Goal: Task Accomplishment & Management: Use online tool/utility

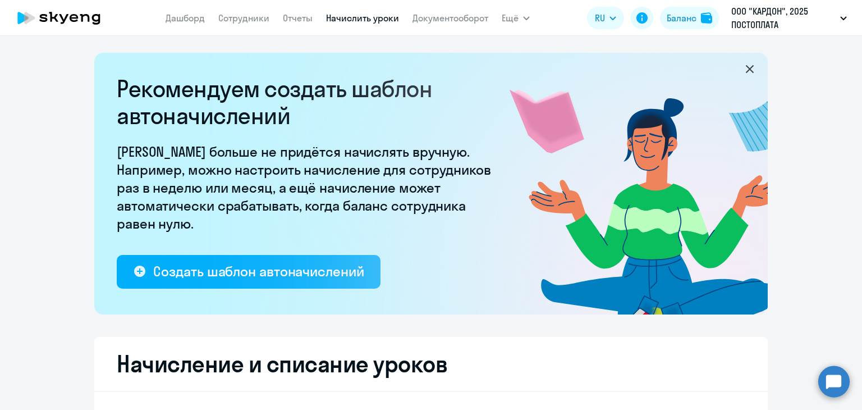
select select "10"
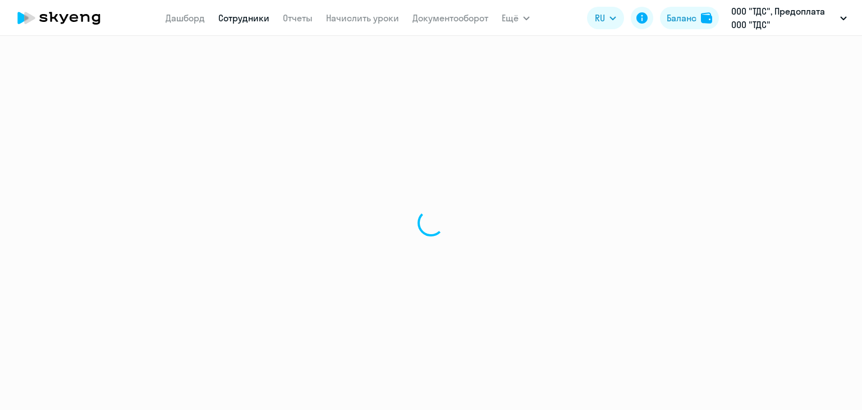
select select "30"
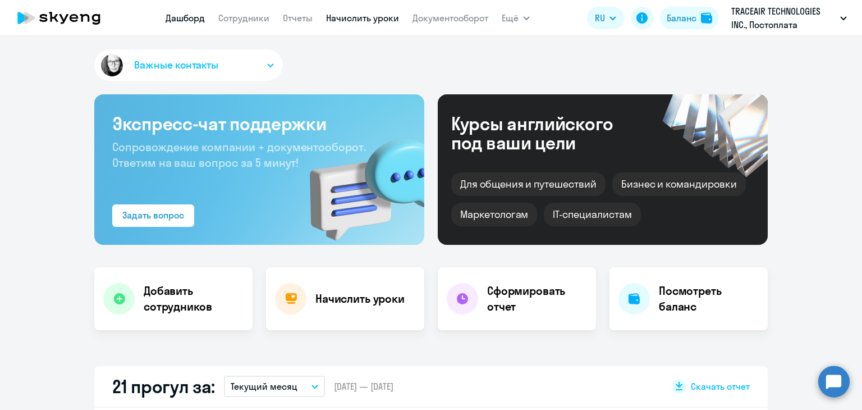
click at [364, 16] on link "Начислить уроки" at bounding box center [362, 17] width 73 height 11
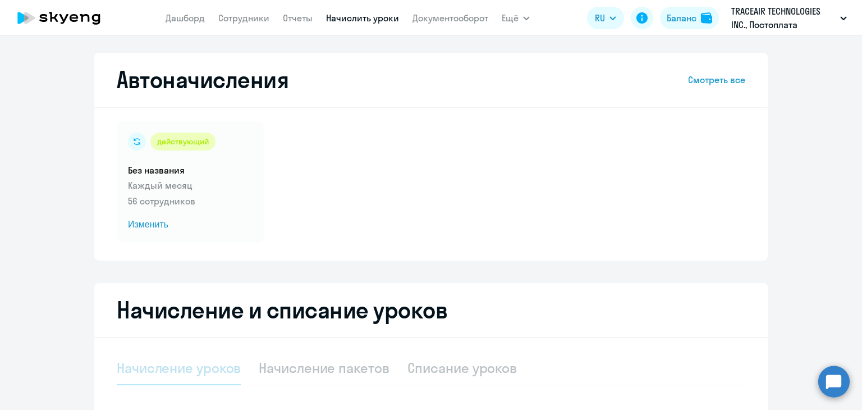
select select "10"
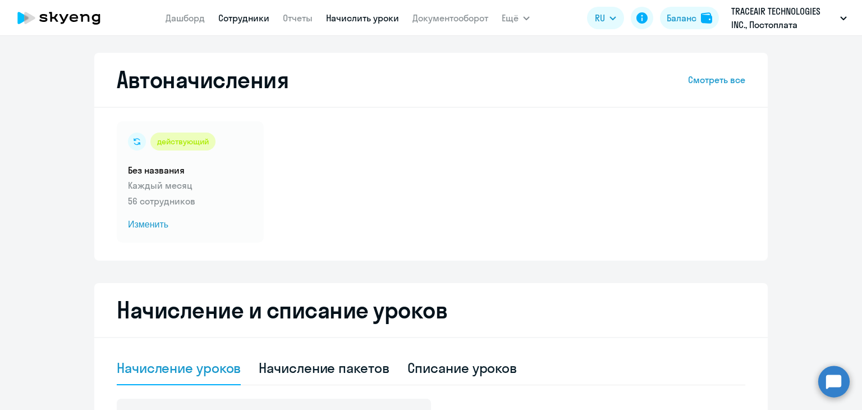
click at [248, 21] on link "Сотрудники" at bounding box center [243, 17] width 51 height 11
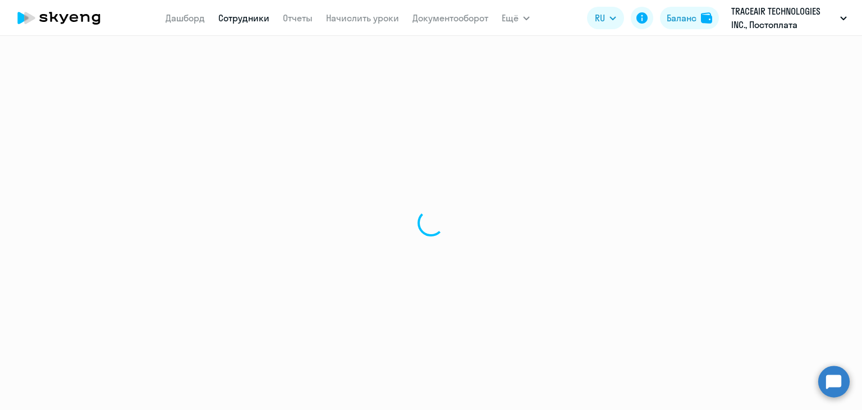
select select "30"
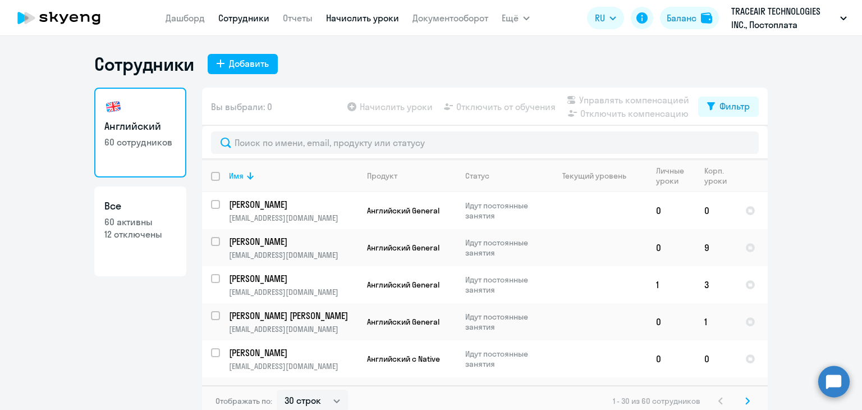
click at [341, 17] on link "Начислить уроки" at bounding box center [362, 17] width 73 height 11
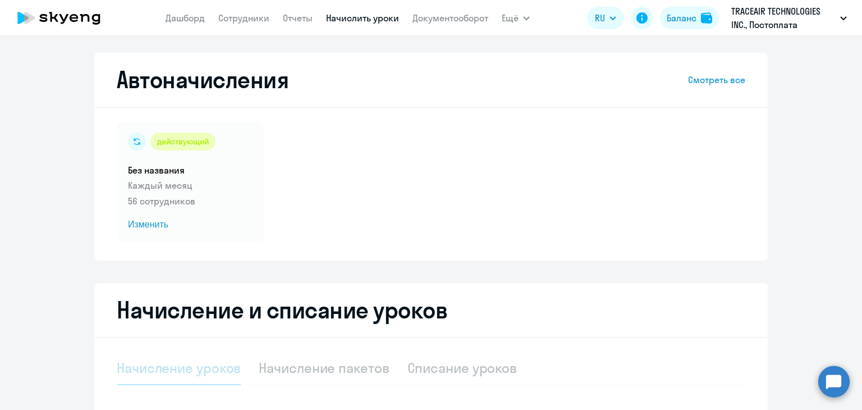
select select "10"
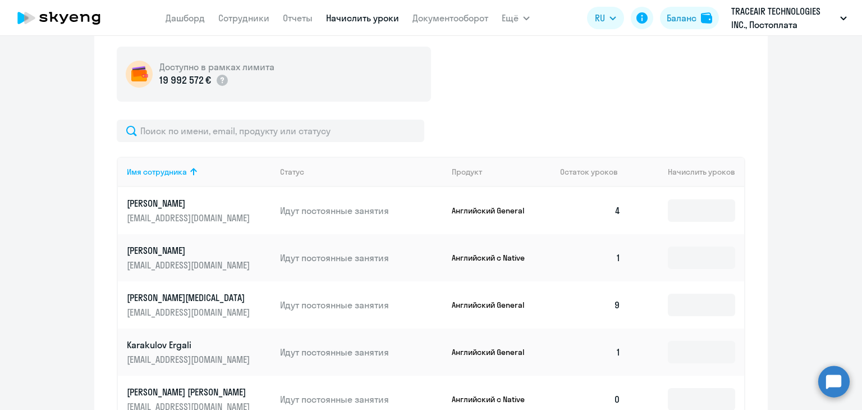
scroll to position [302, 0]
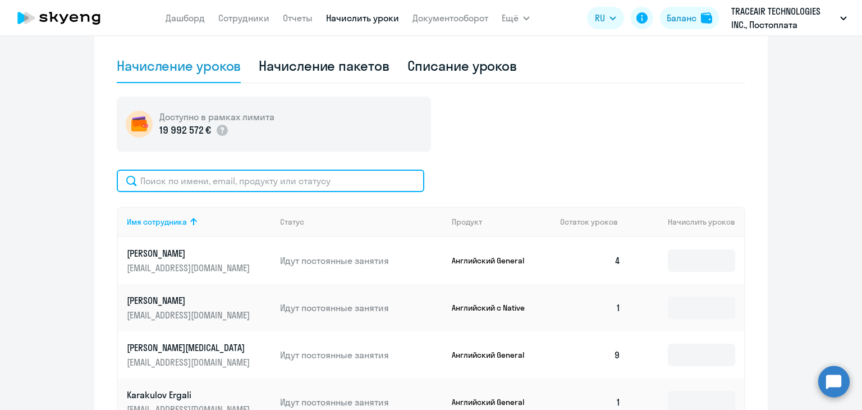
paste input "[EMAIL_ADDRESS][DOMAIN_NAME]"
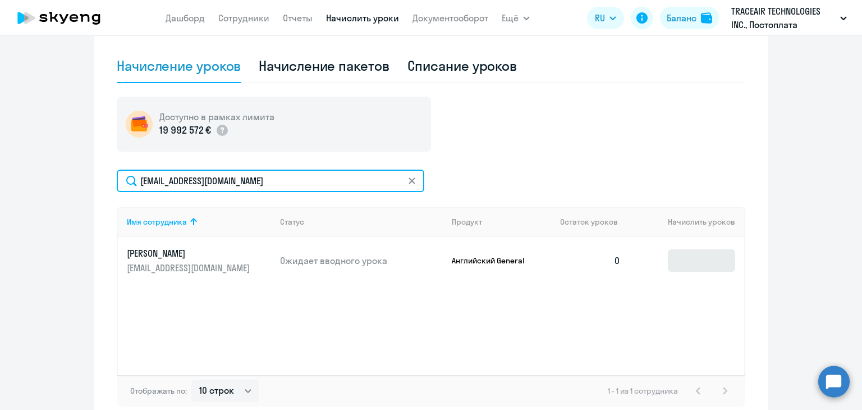
type input "[EMAIL_ADDRESS][DOMAIN_NAME]"
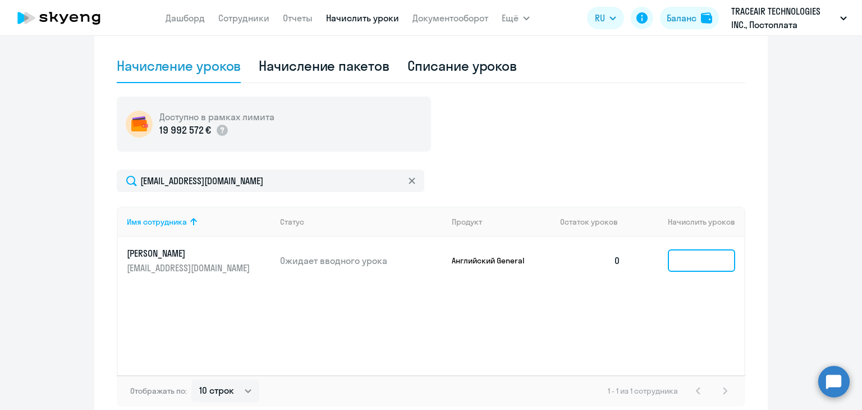
click at [689, 257] on input at bounding box center [701, 260] width 67 height 22
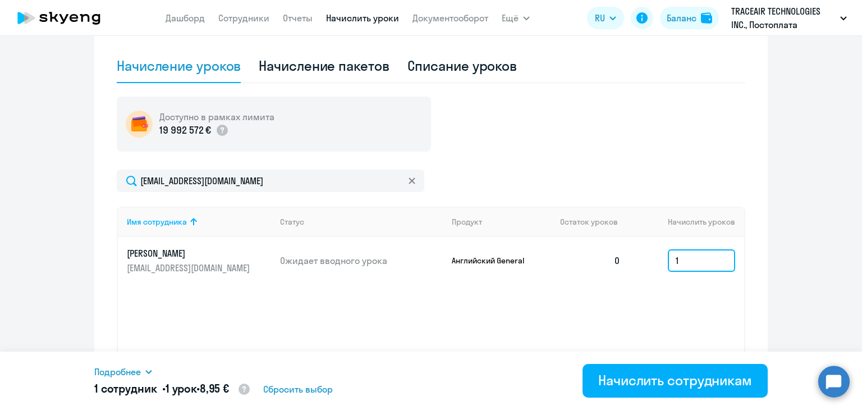
type input "1"
click at [408, 180] on icon at bounding box center [411, 180] width 7 height 7
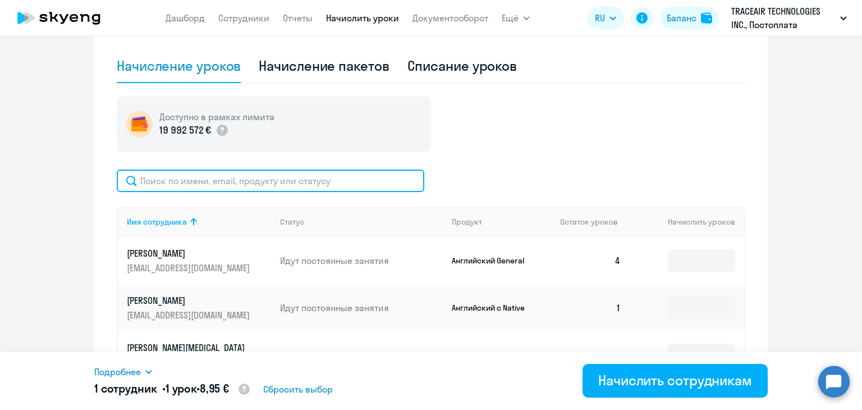
click at [169, 183] on input "text" at bounding box center [270, 180] width 307 height 22
paste input "[EMAIL_ADDRESS][DOMAIN_NAME]"
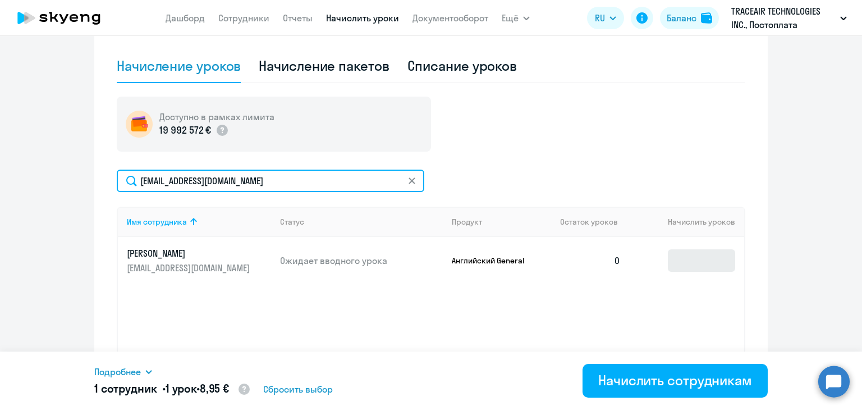
type input "[EMAIL_ADDRESS][DOMAIN_NAME]"
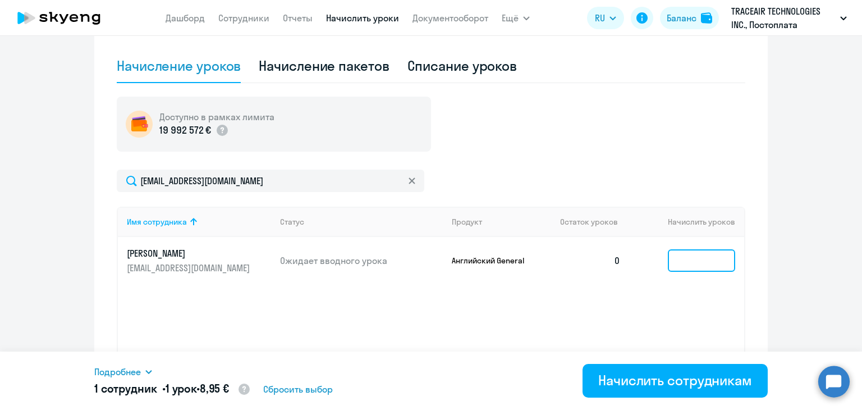
click at [694, 260] on input at bounding box center [701, 260] width 67 height 22
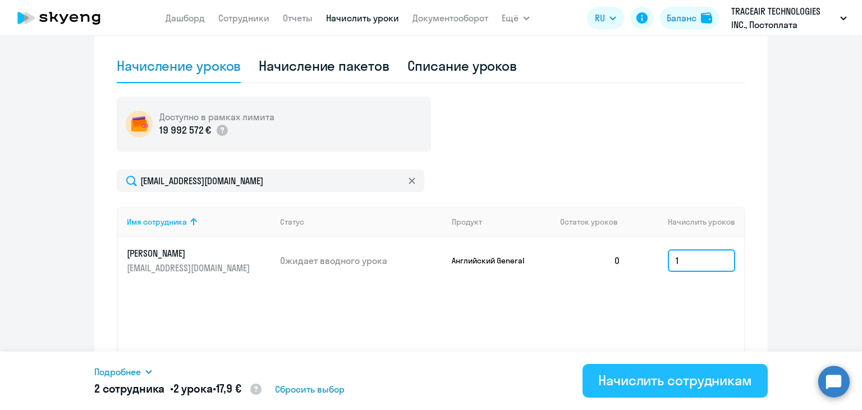
type input "1"
click at [647, 382] on div "Начислить сотрудникам" at bounding box center [675, 380] width 154 height 18
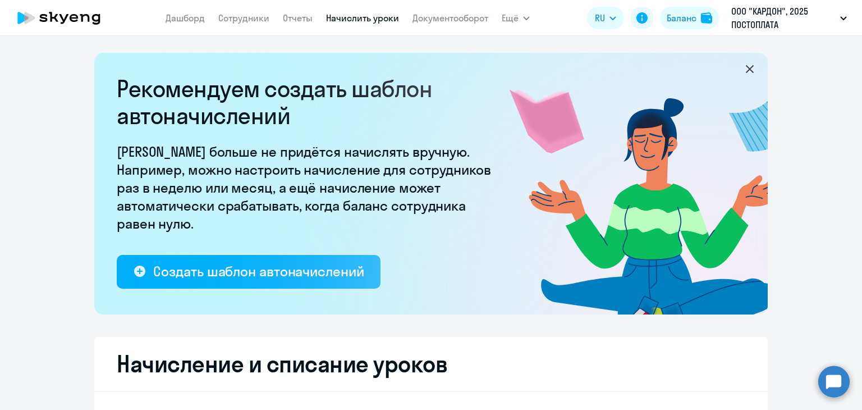
select select "10"
